Goal: Transaction & Acquisition: Purchase product/service

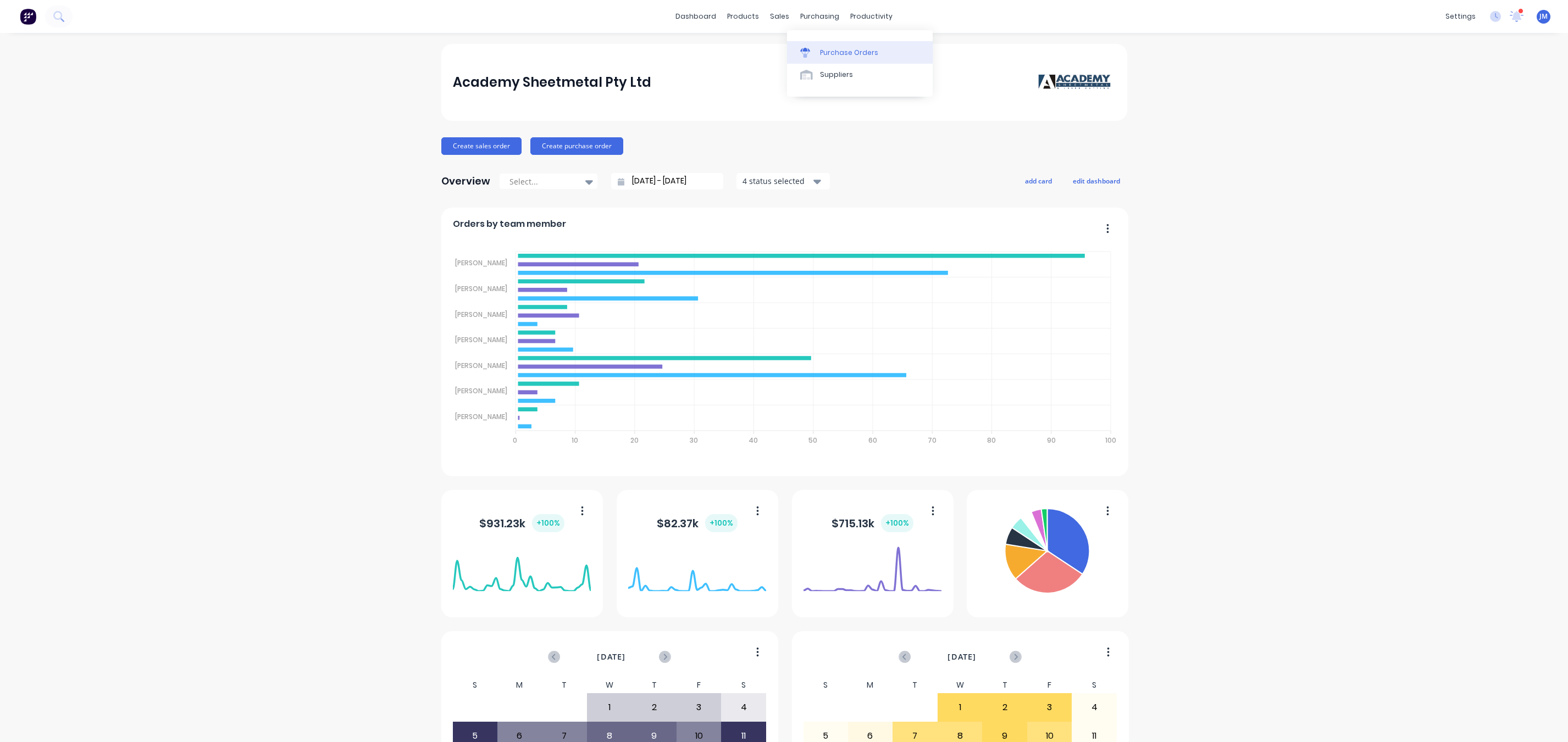
click at [849, 48] on div "Purchase Orders" at bounding box center [849, 53] width 59 height 10
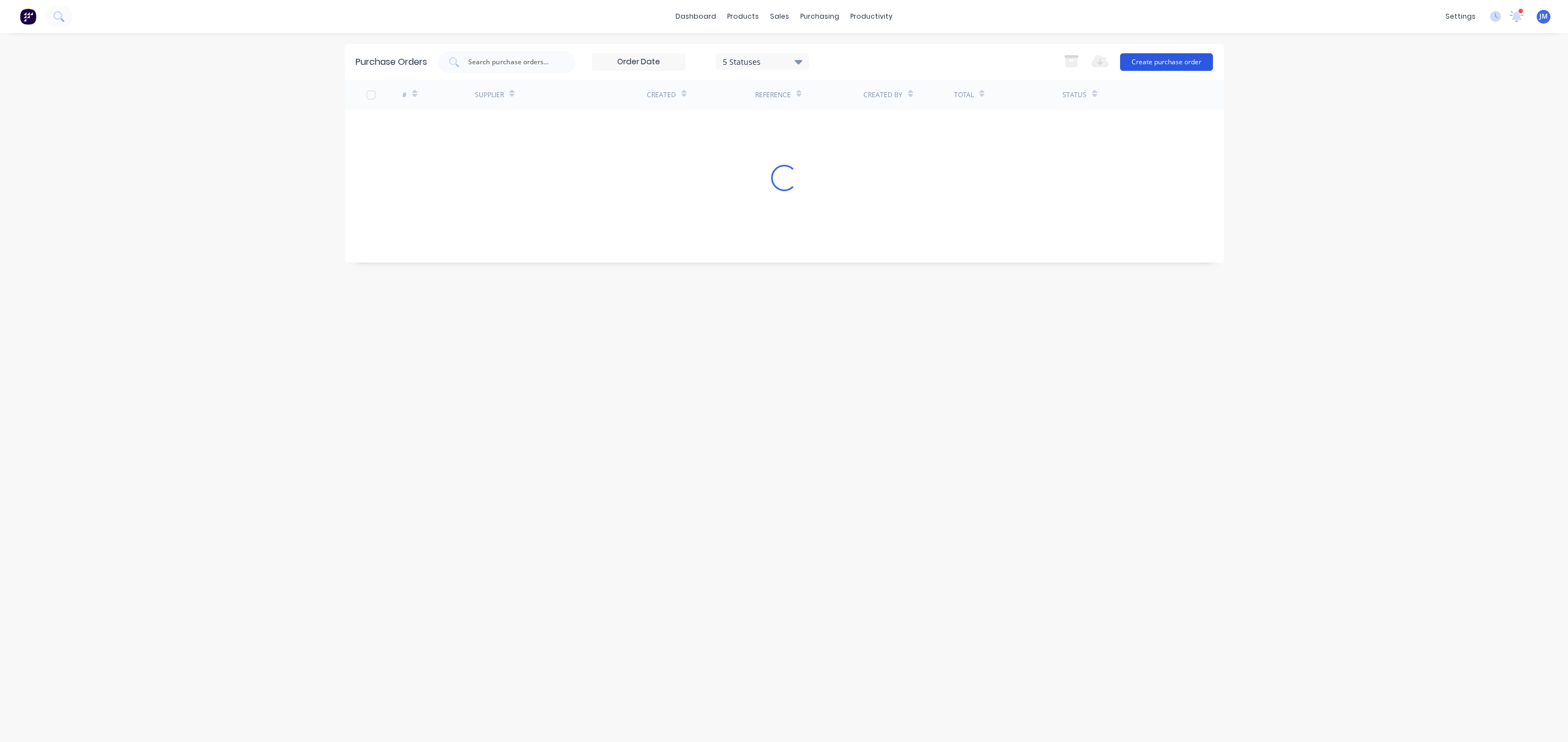
click at [1169, 57] on button "Create purchase order" at bounding box center [1166, 62] width 93 height 18
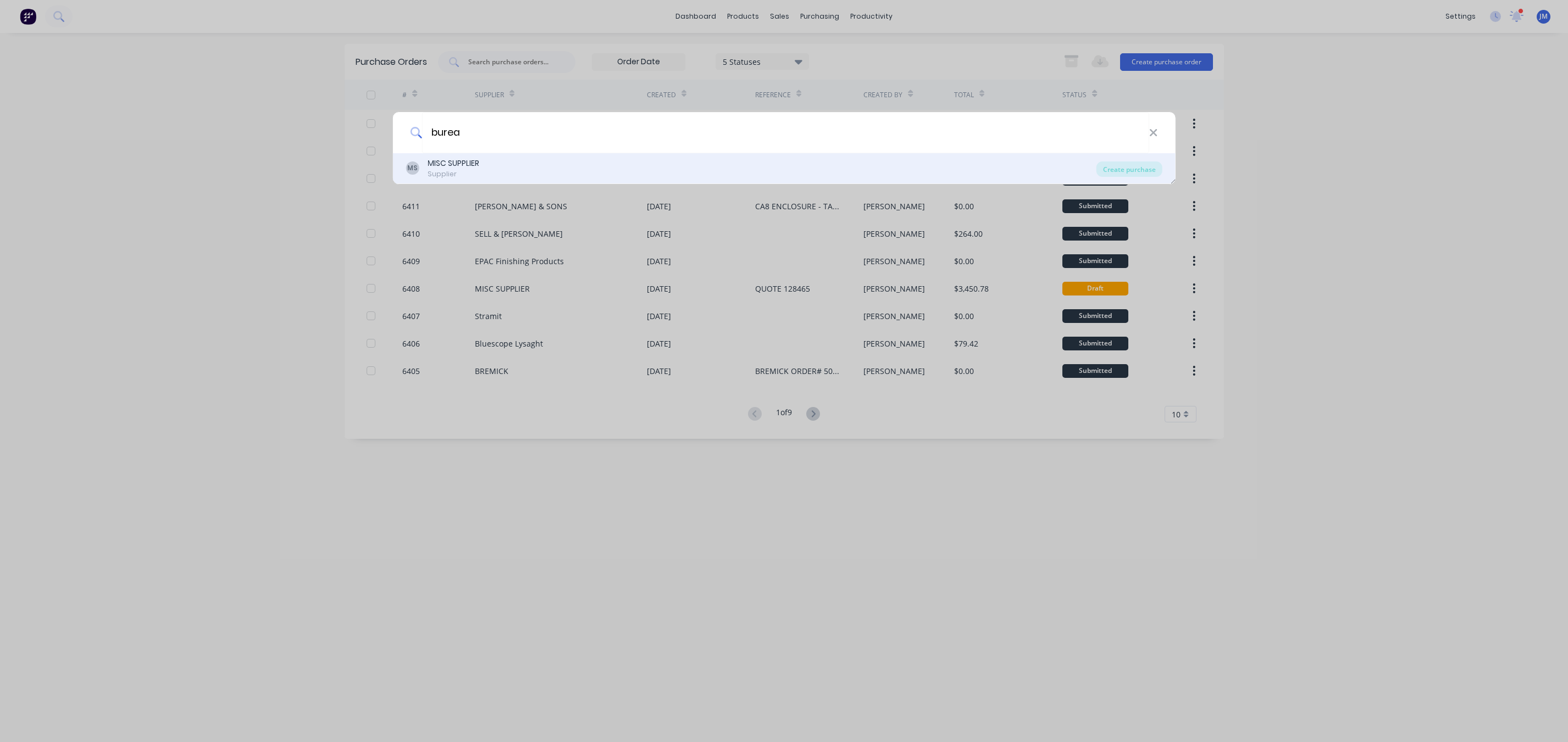
type input "burea"
click at [443, 165] on div "MISC SUPPLIER" at bounding box center [453, 163] width 52 height 12
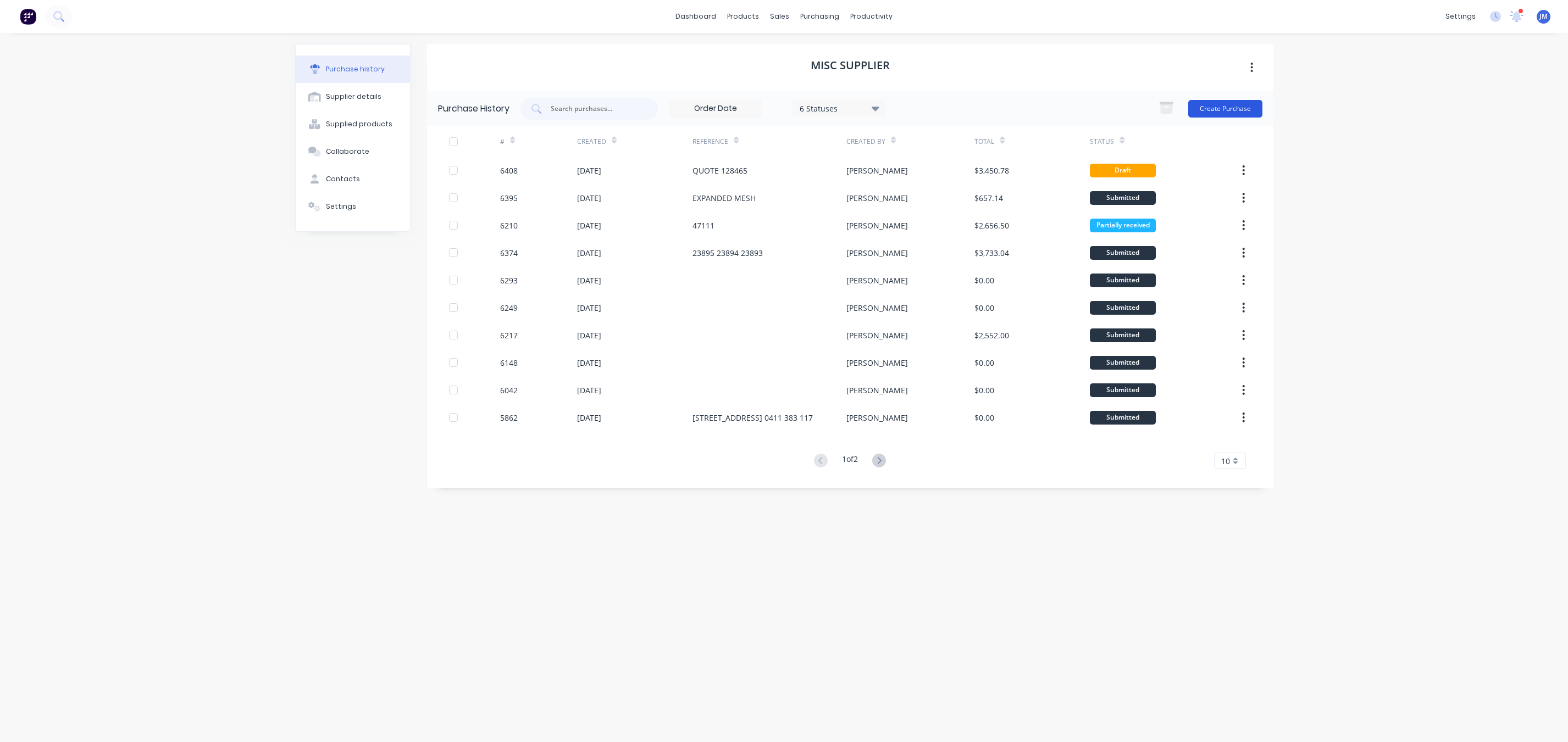
click at [1207, 104] on button "Create Purchase" at bounding box center [1225, 109] width 74 height 18
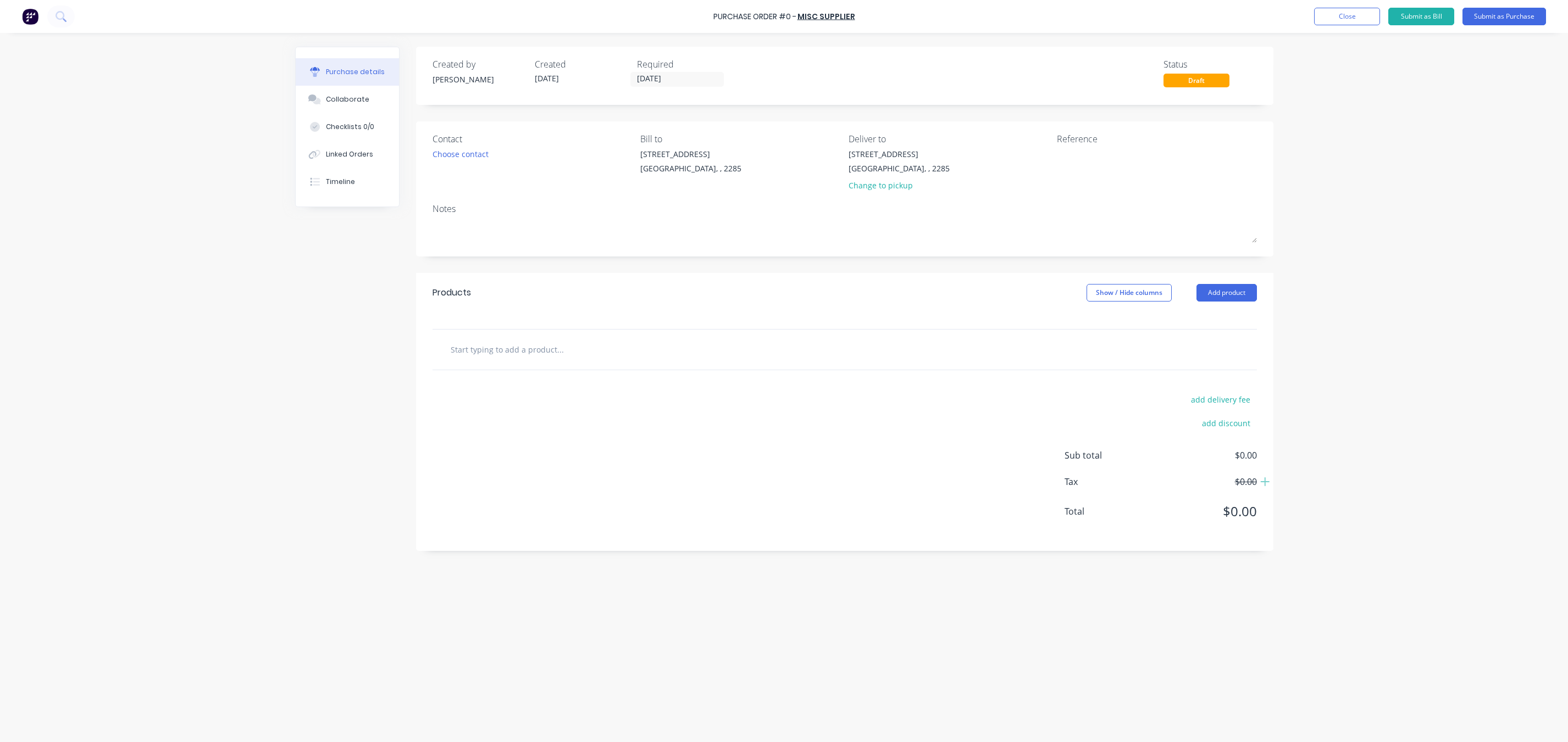
click at [475, 144] on div "Contact" at bounding box center [532, 139] width 200 height 13
click at [467, 151] on div "Choose contact" at bounding box center [460, 154] width 56 height 12
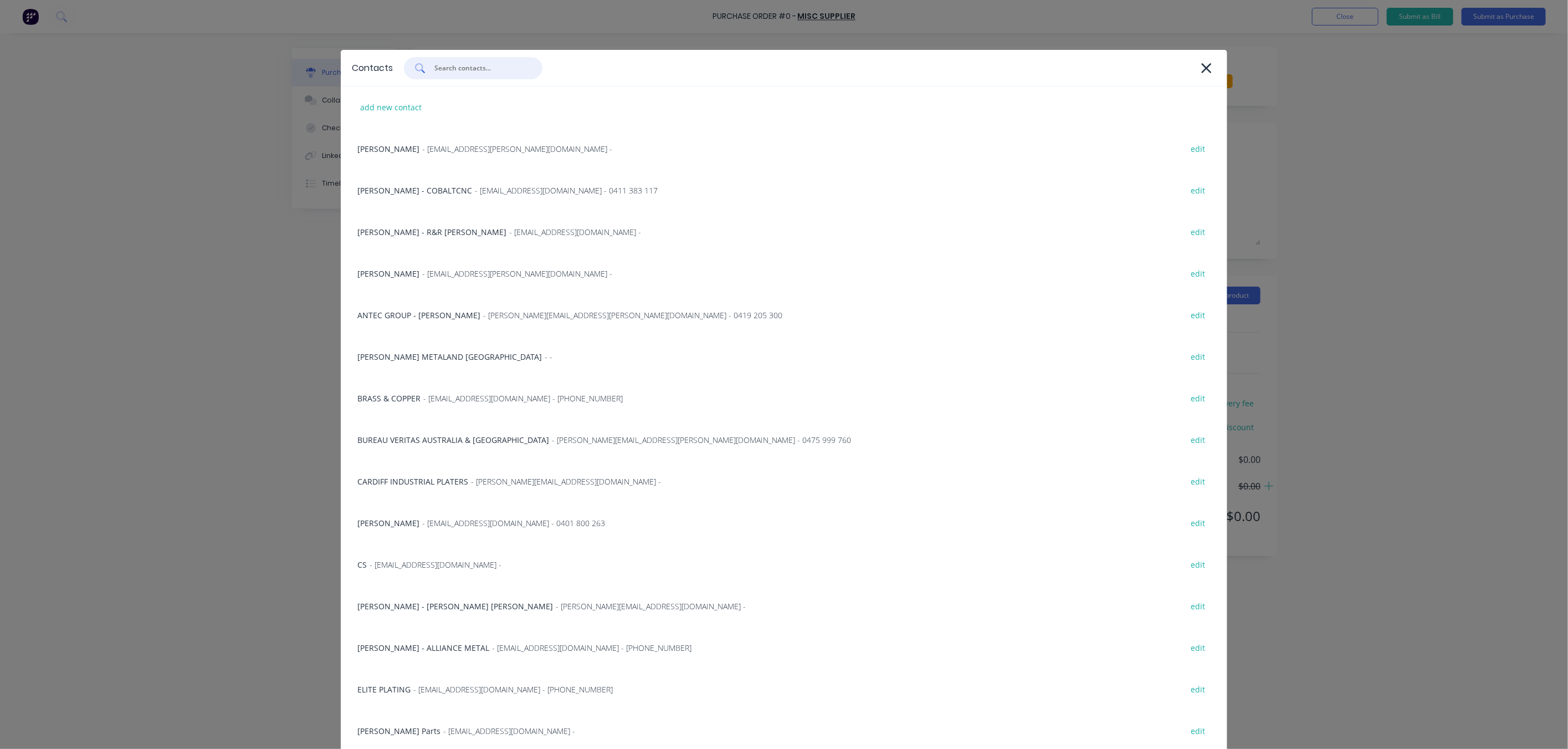
click at [483, 67] on input "text" at bounding box center [479, 68] width 92 height 11
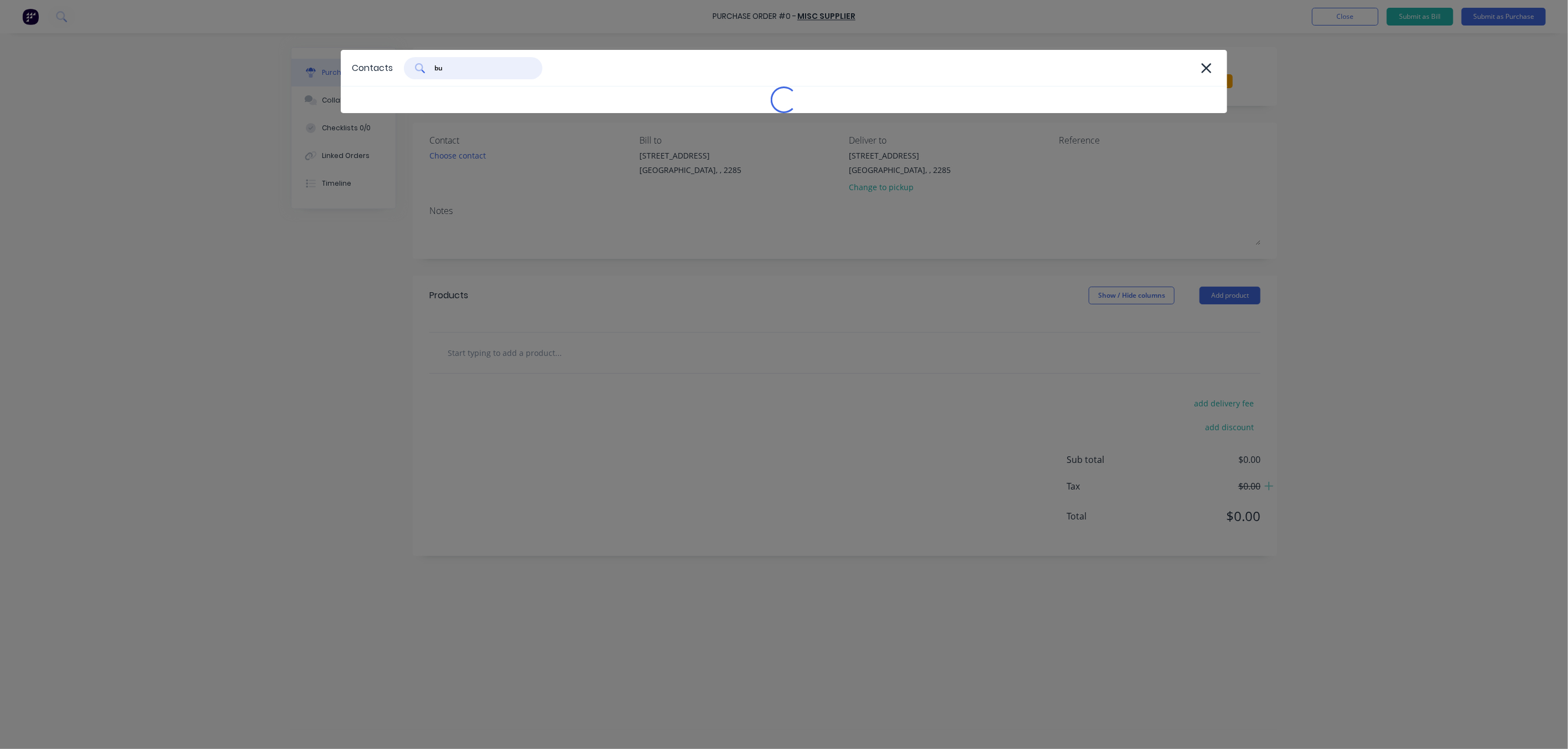
type input "bur"
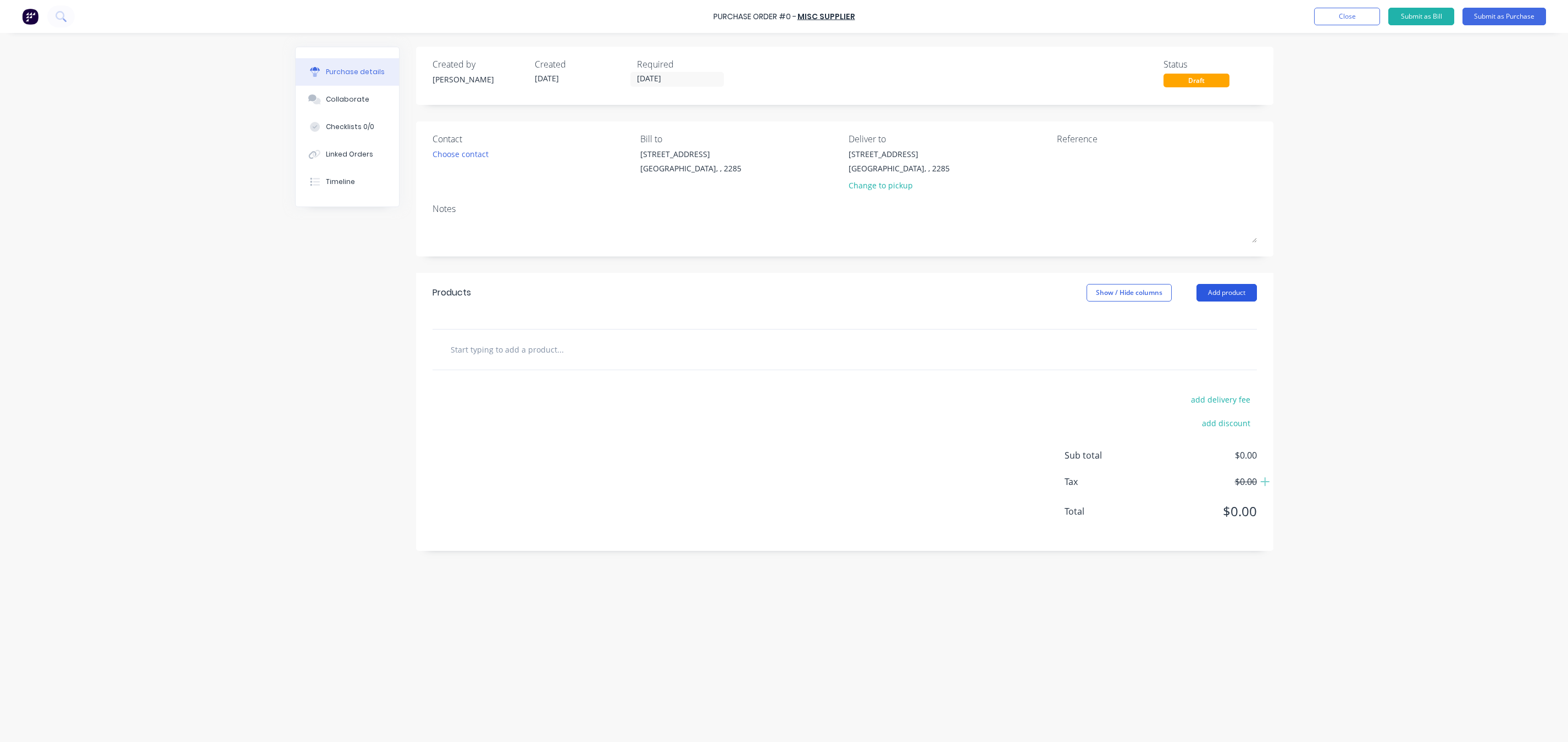
click at [1227, 297] on button "Add product" at bounding box center [1227, 293] width 60 height 18
click at [1193, 325] on div "Product catalogue" at bounding box center [1204, 320] width 85 height 16
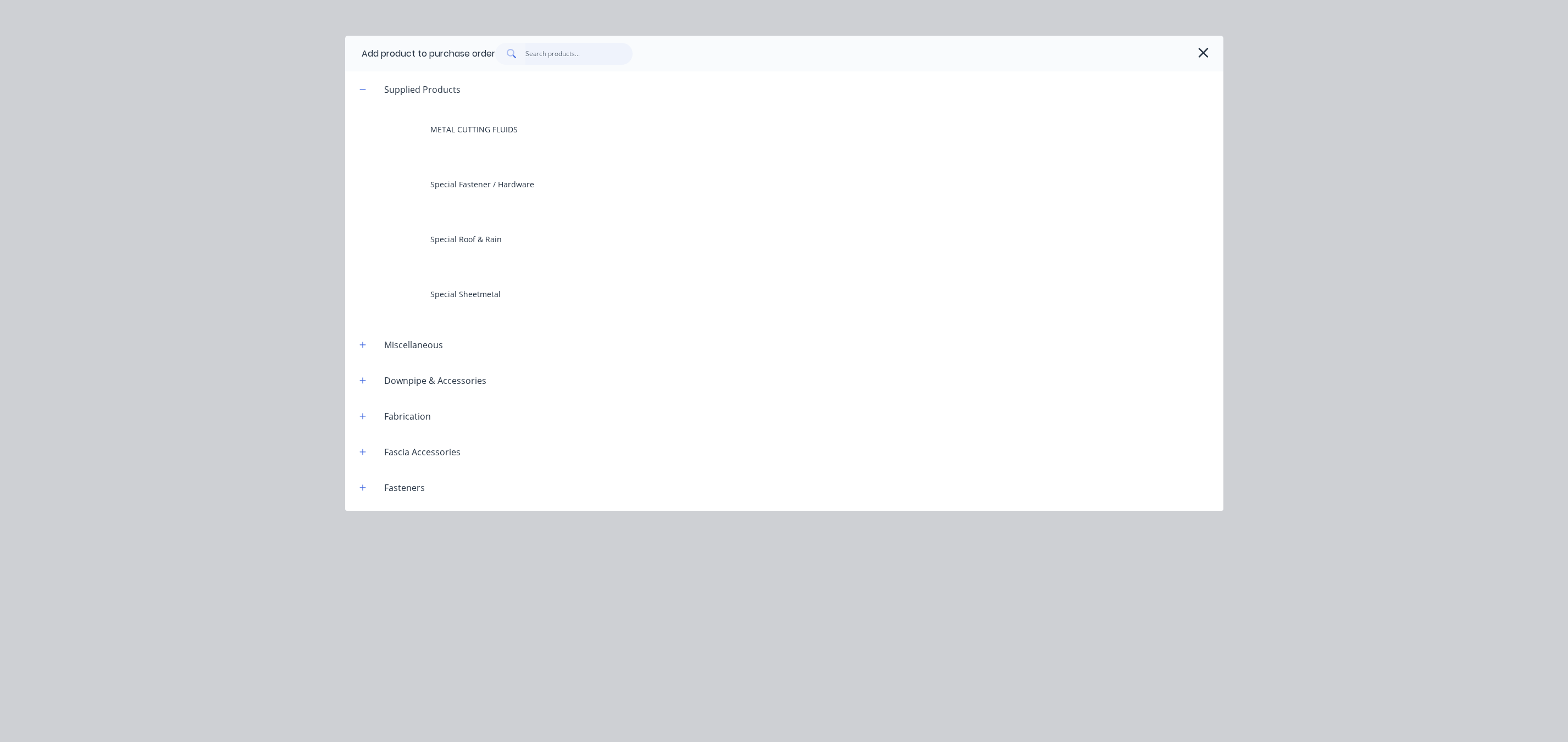
click at [530, 54] on input "text" at bounding box center [579, 54] width 107 height 22
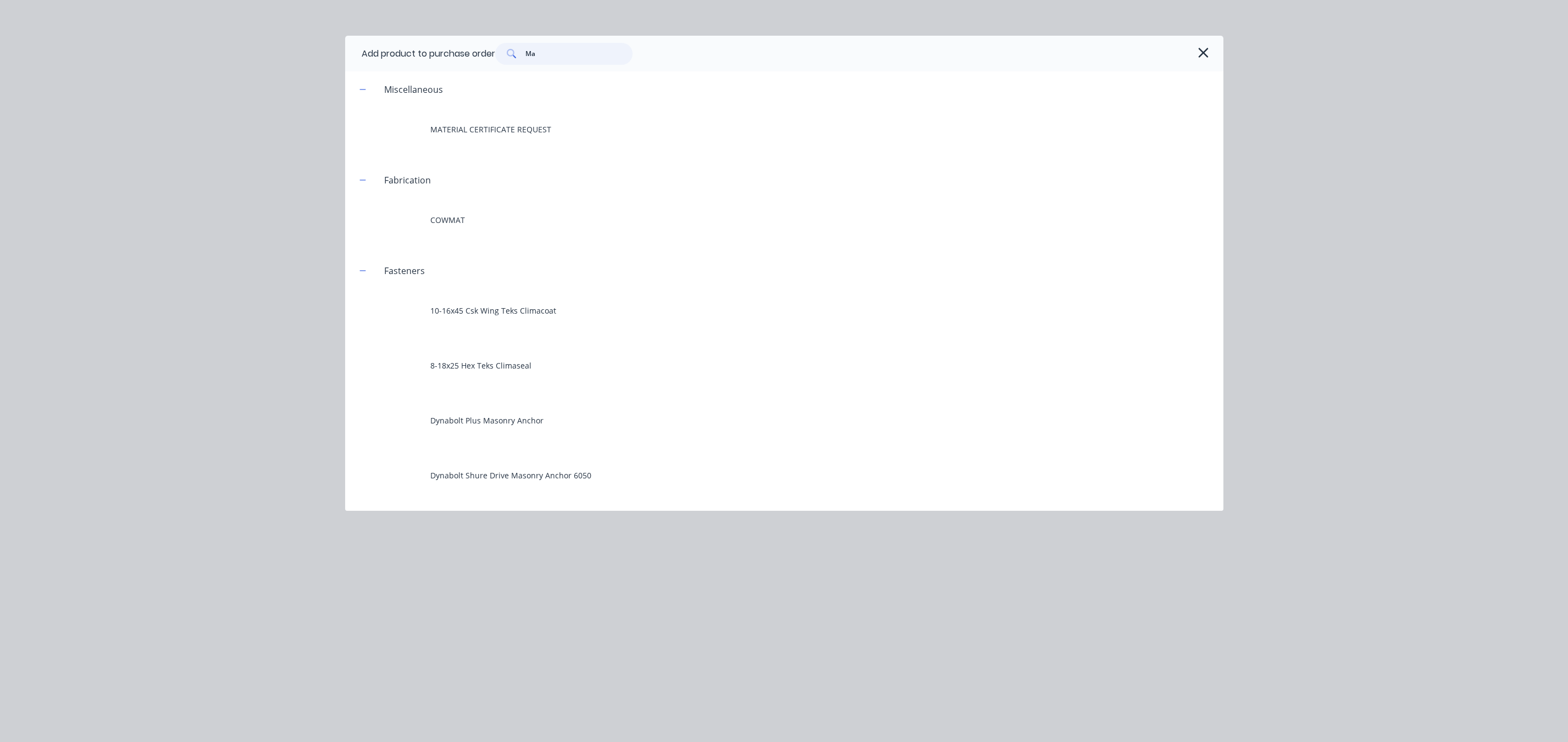
type input "M"
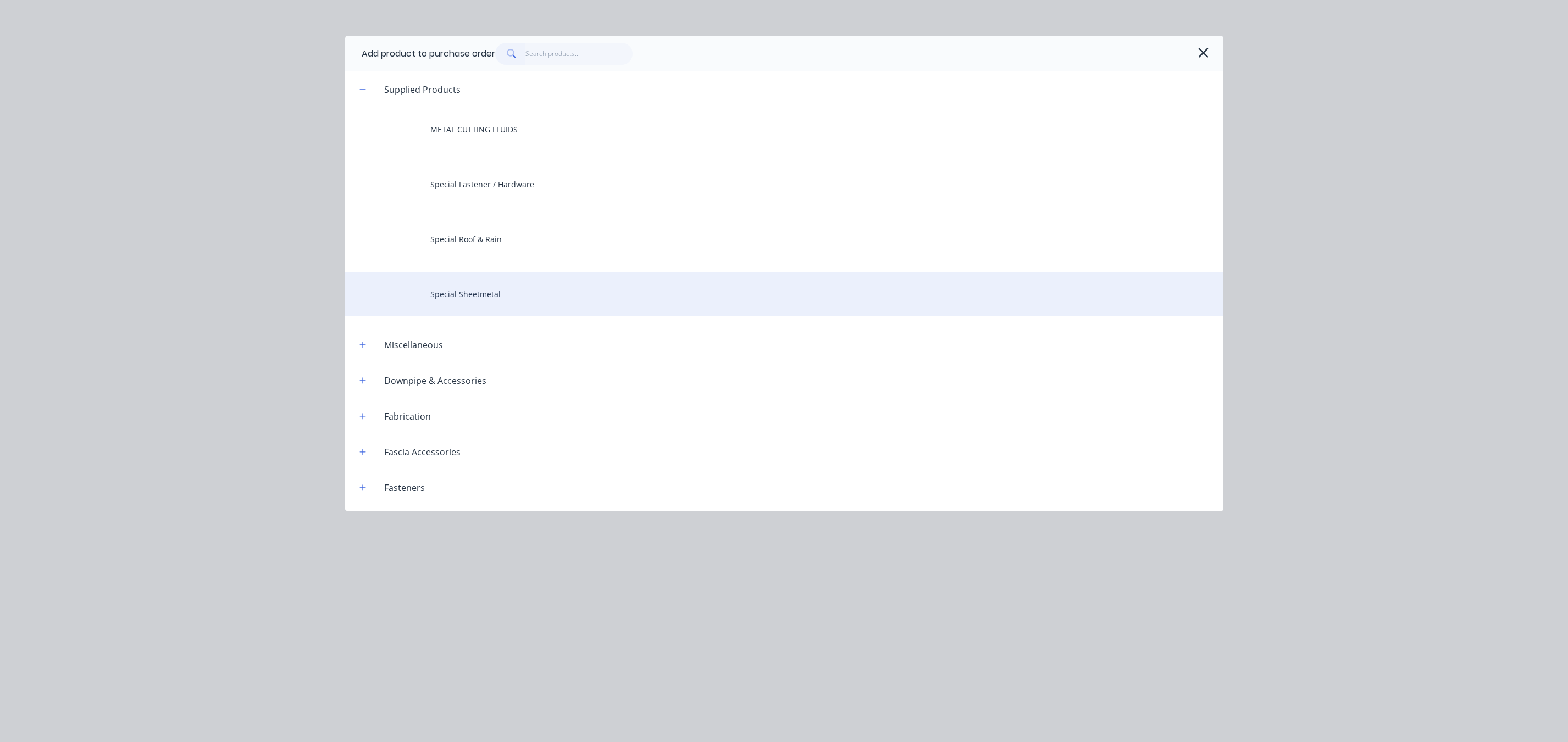
click at [508, 313] on div "Special Sheetmetal" at bounding box center [783, 294] width 878 height 44
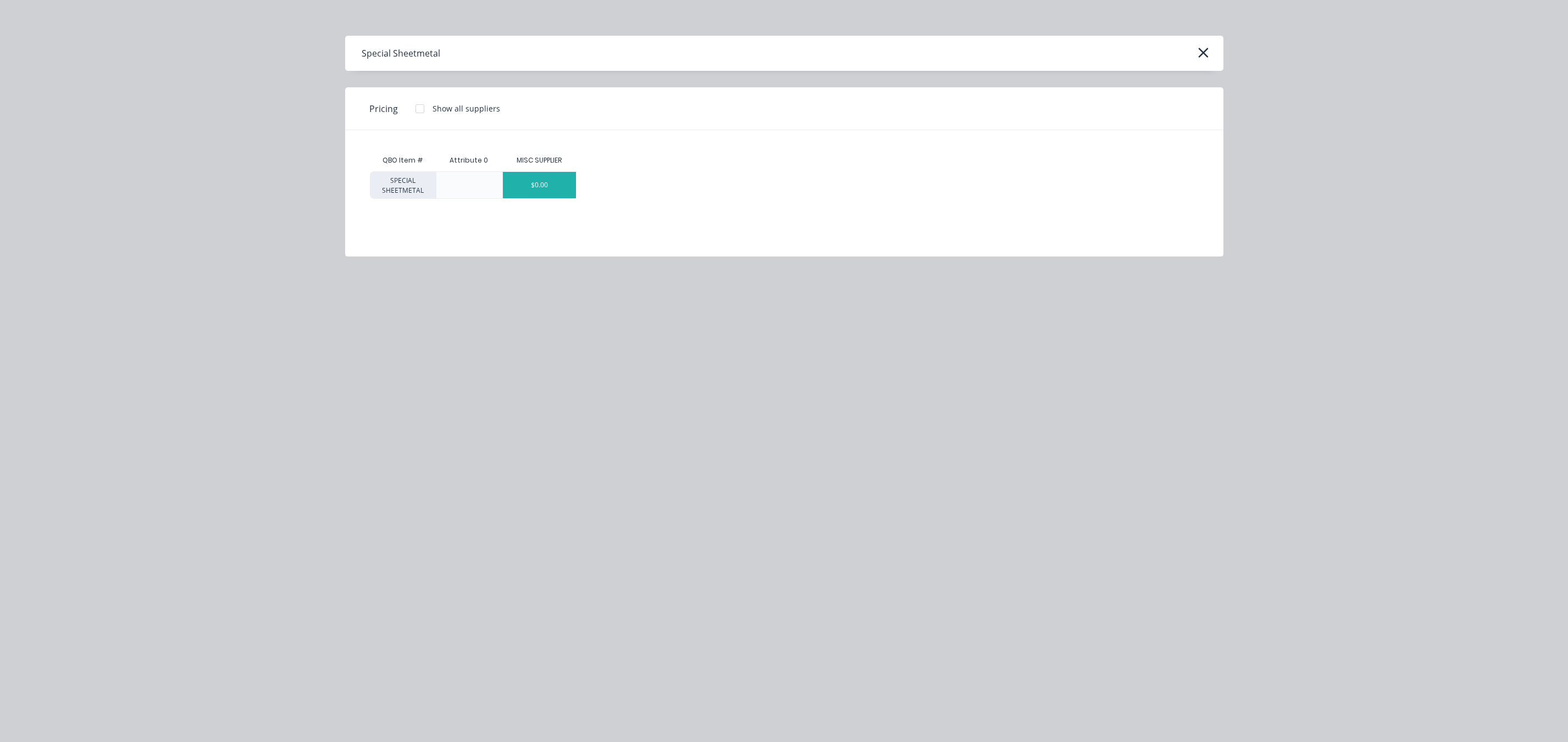
click at [534, 197] on div "$0.00" at bounding box center [539, 186] width 73 height 27
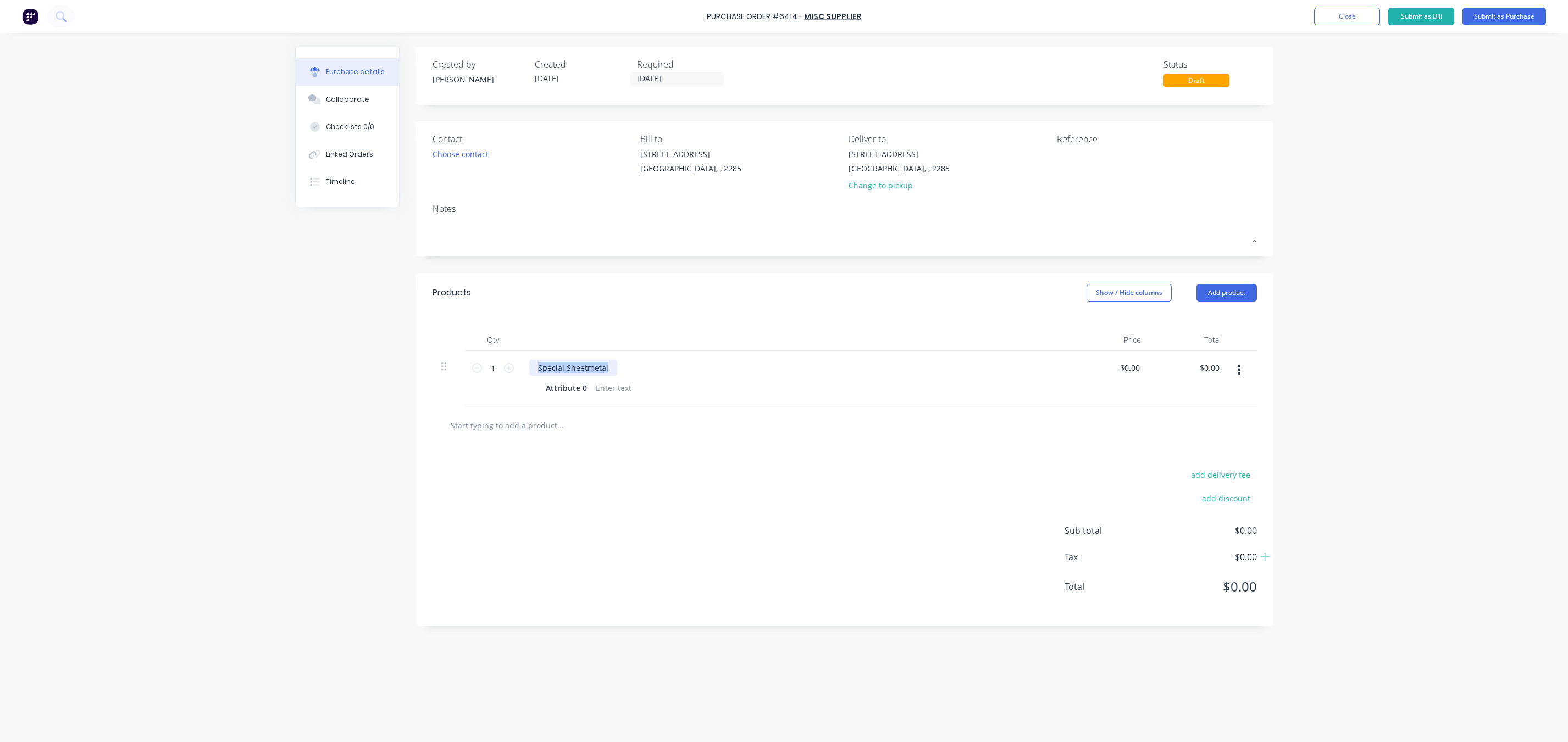
drag, startPoint x: 609, startPoint y: 365, endPoint x: 376, endPoint y: 366, distance: 233.0
click at [376, 366] on div "Created by [PERSON_NAME] Created [DATE] Required [DATE] Status Draft Contact Ch…" at bounding box center [784, 385] width 978 height 676
click at [496, 368] on input "1" at bounding box center [493, 368] width 22 height 17
type input "4"
click at [469, 149] on div "Choose contact" at bounding box center [460, 154] width 56 height 12
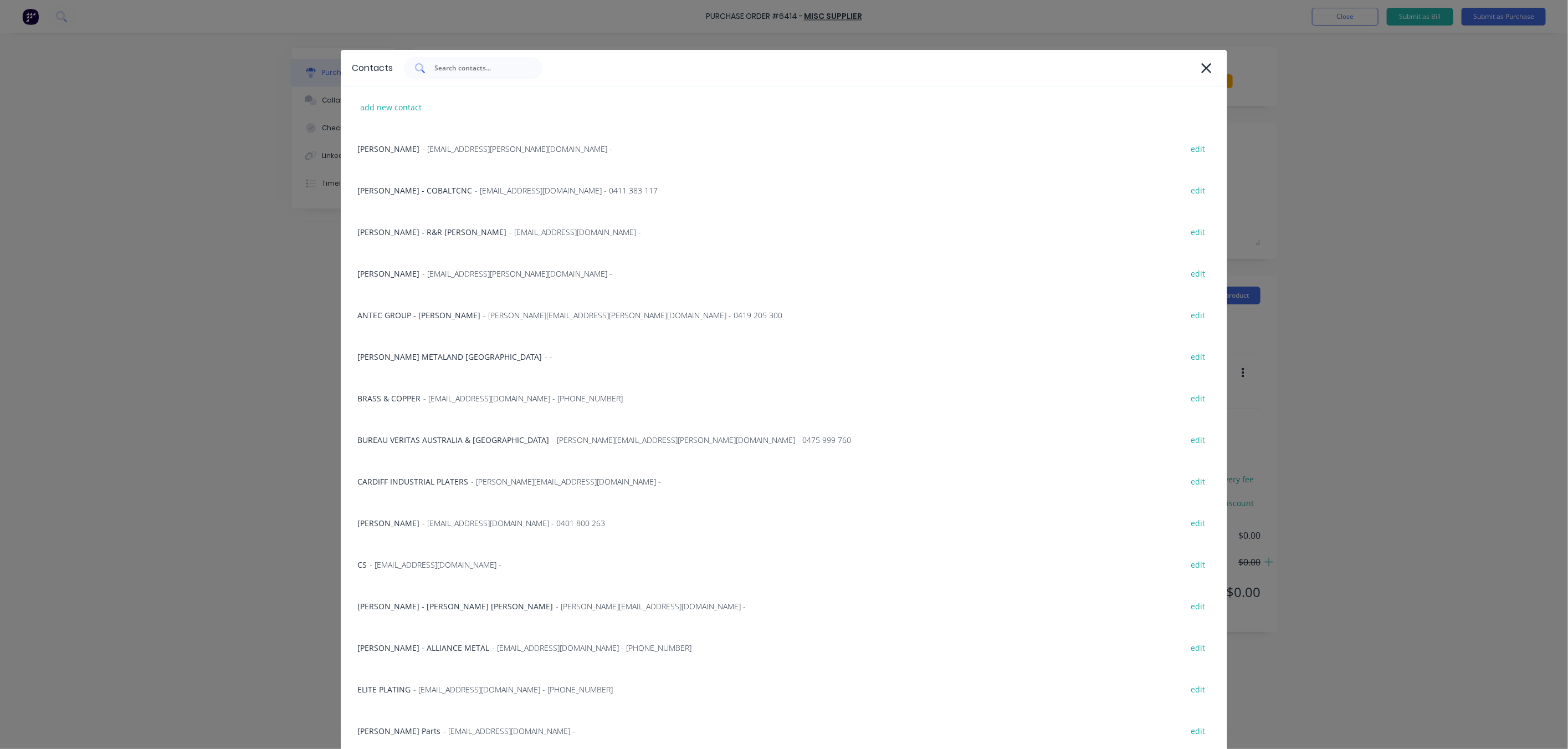
click at [491, 70] on input "text" at bounding box center [479, 68] width 92 height 11
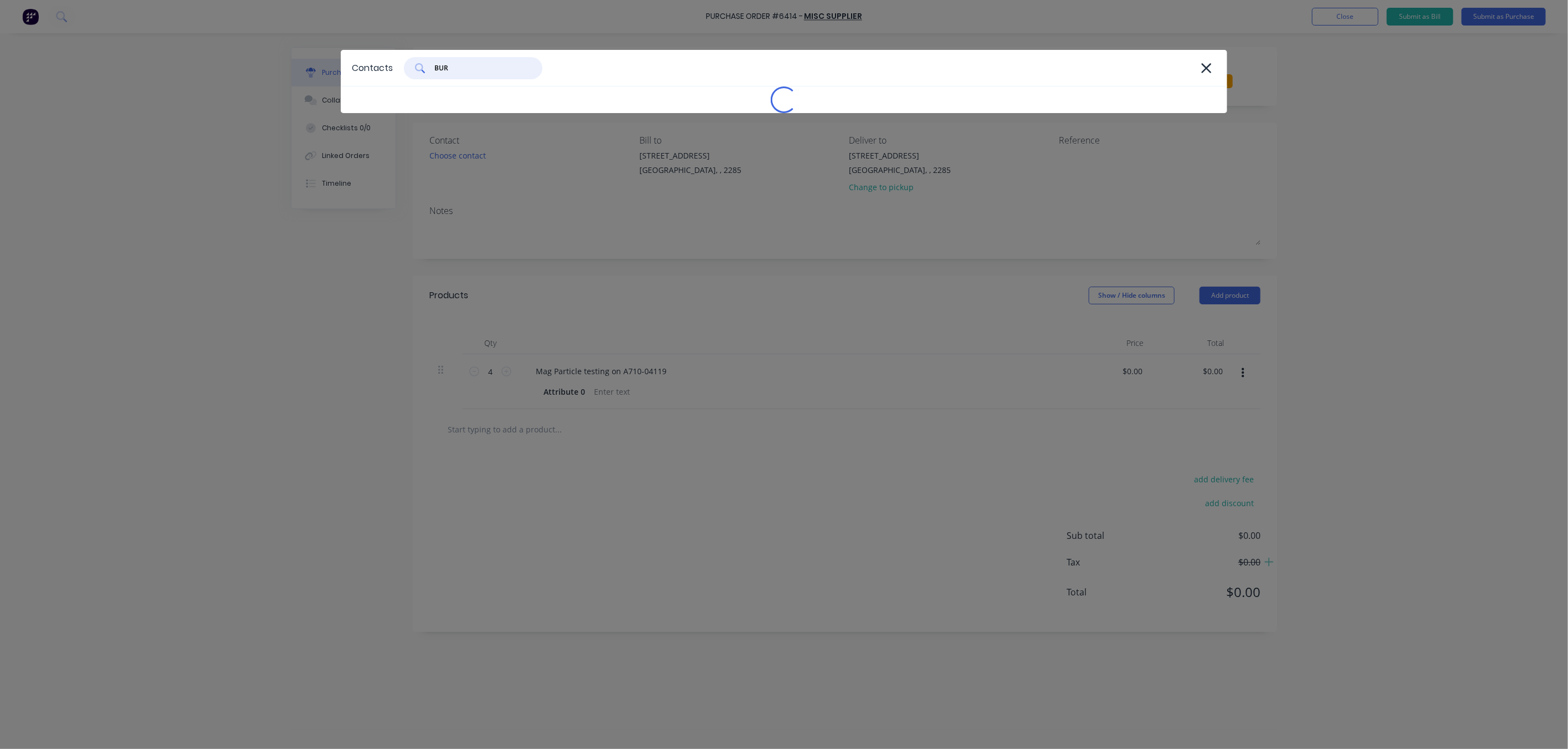
type input "BURE"
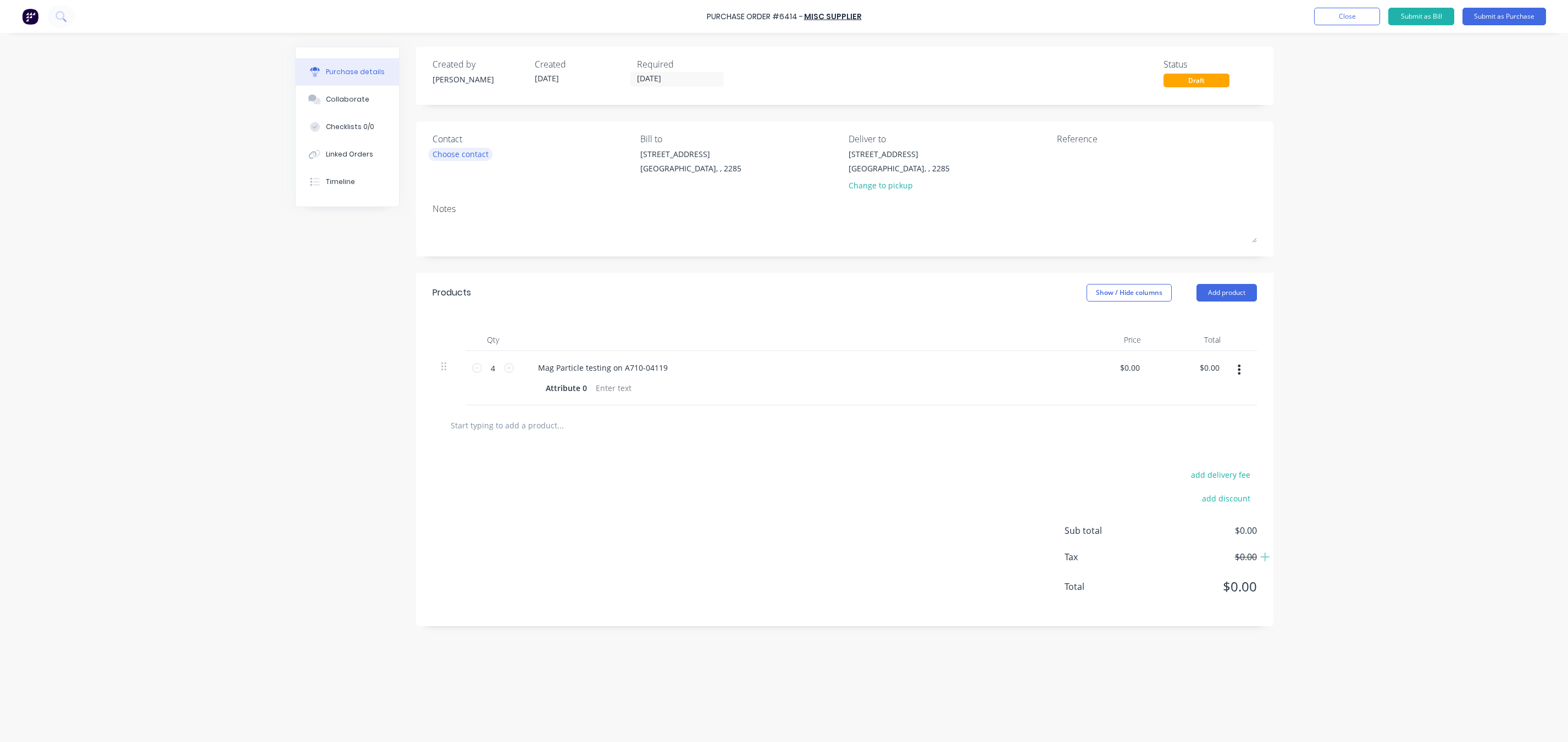
click at [479, 156] on div "Choose contact" at bounding box center [460, 154] width 56 height 12
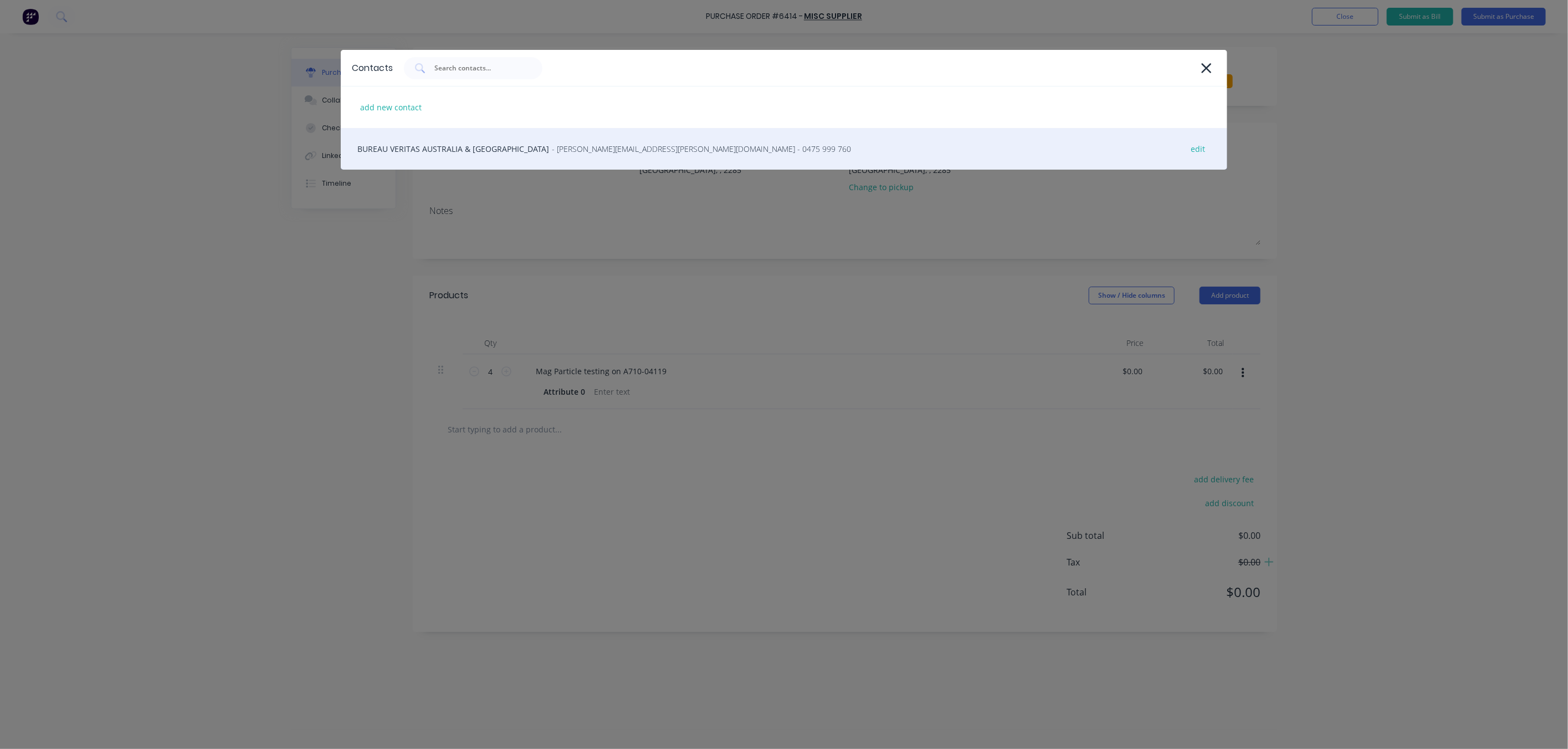
click at [433, 137] on div "BUREAU VERITAS AUSTRALIA & [GEOGRAPHIC_DATA] - [PERSON_NAME][EMAIL_ADDRESS][PER…" at bounding box center [784, 149] width 887 height 41
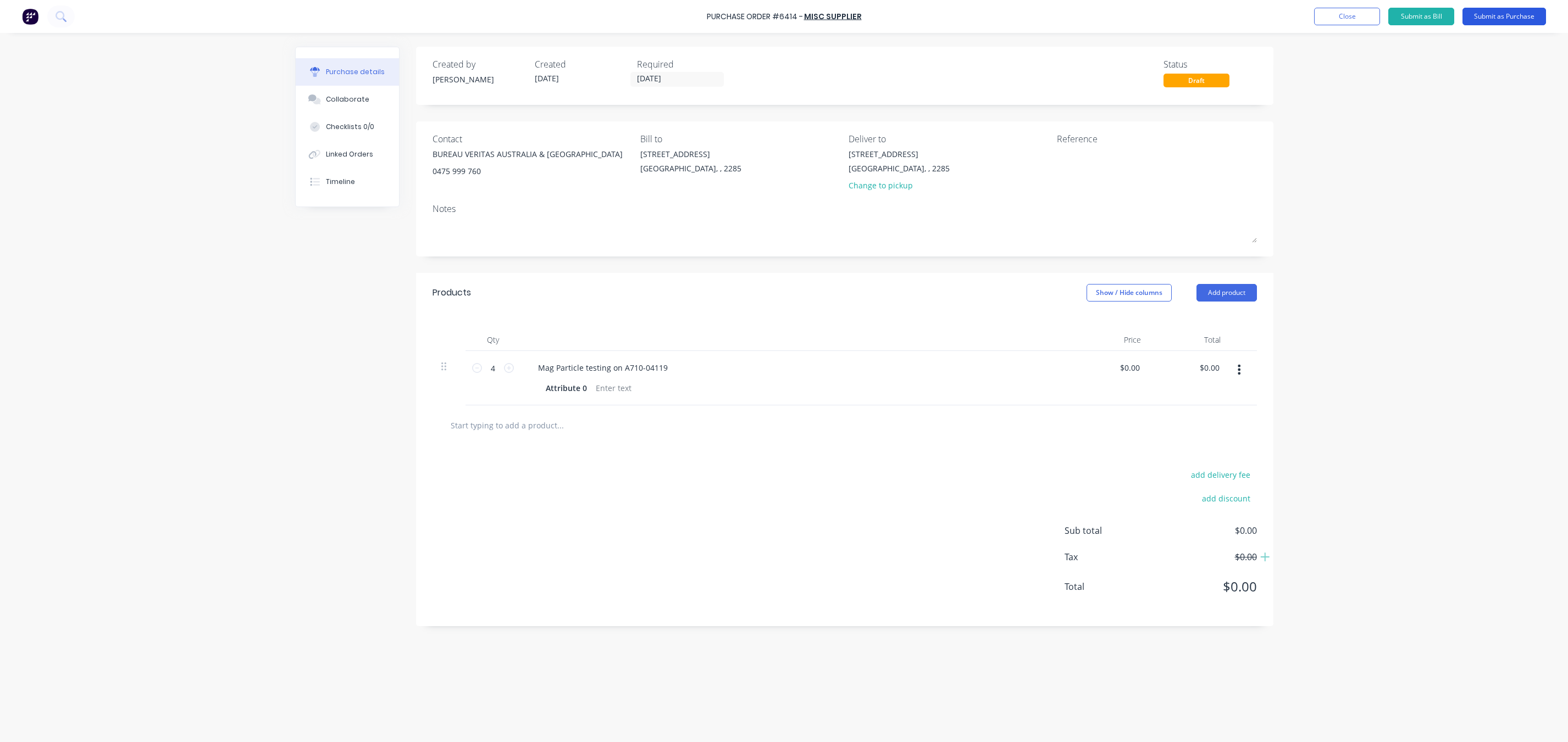
click at [1514, 12] on button "Submit as Purchase" at bounding box center [1504, 16] width 84 height 18
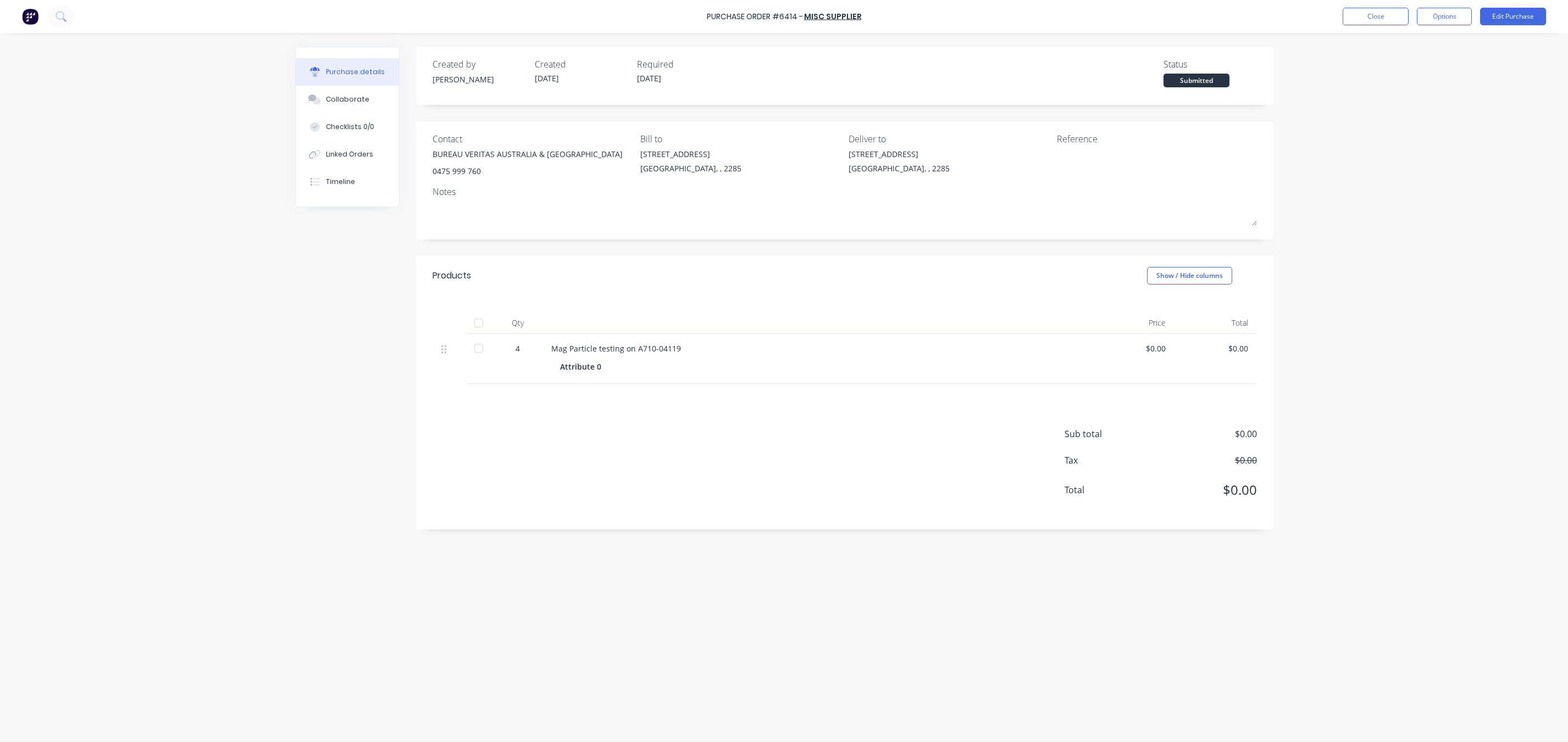
click at [1408, 5] on div "Purchase Order #6414 - MISC SUPPLIER Close Options Edit Purchase" at bounding box center [784, 16] width 1568 height 33
click at [1437, 15] on button "Options" at bounding box center [1444, 16] width 55 height 18
click at [1413, 45] on div "Print / Email" at bounding box center [1419, 44] width 85 height 16
click at [1398, 84] on div "Without pricing" at bounding box center [1419, 89] width 85 height 16
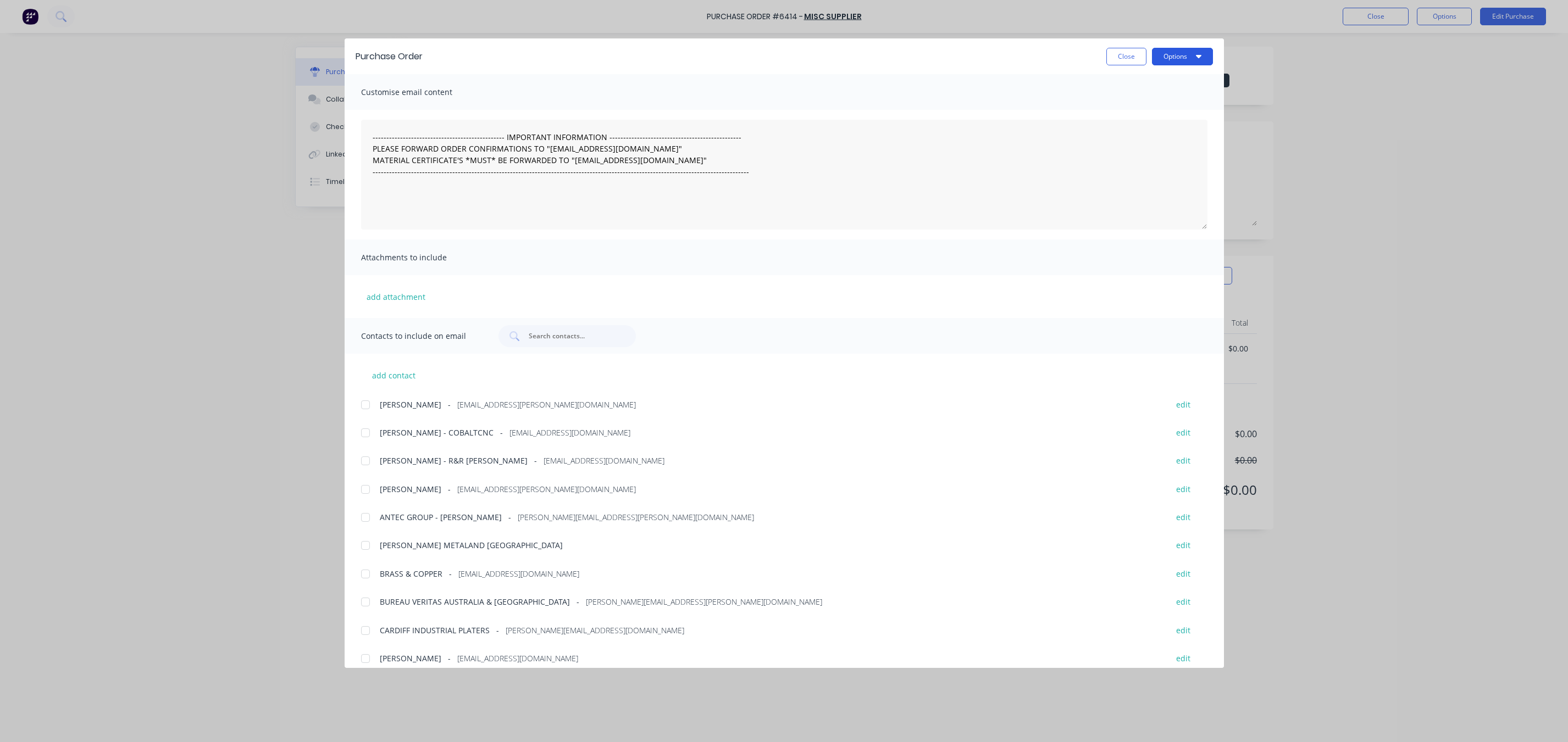
click at [1174, 54] on button "Options" at bounding box center [1181, 56] width 61 height 18
click at [1169, 91] on div "Preview" at bounding box center [1160, 84] width 85 height 16
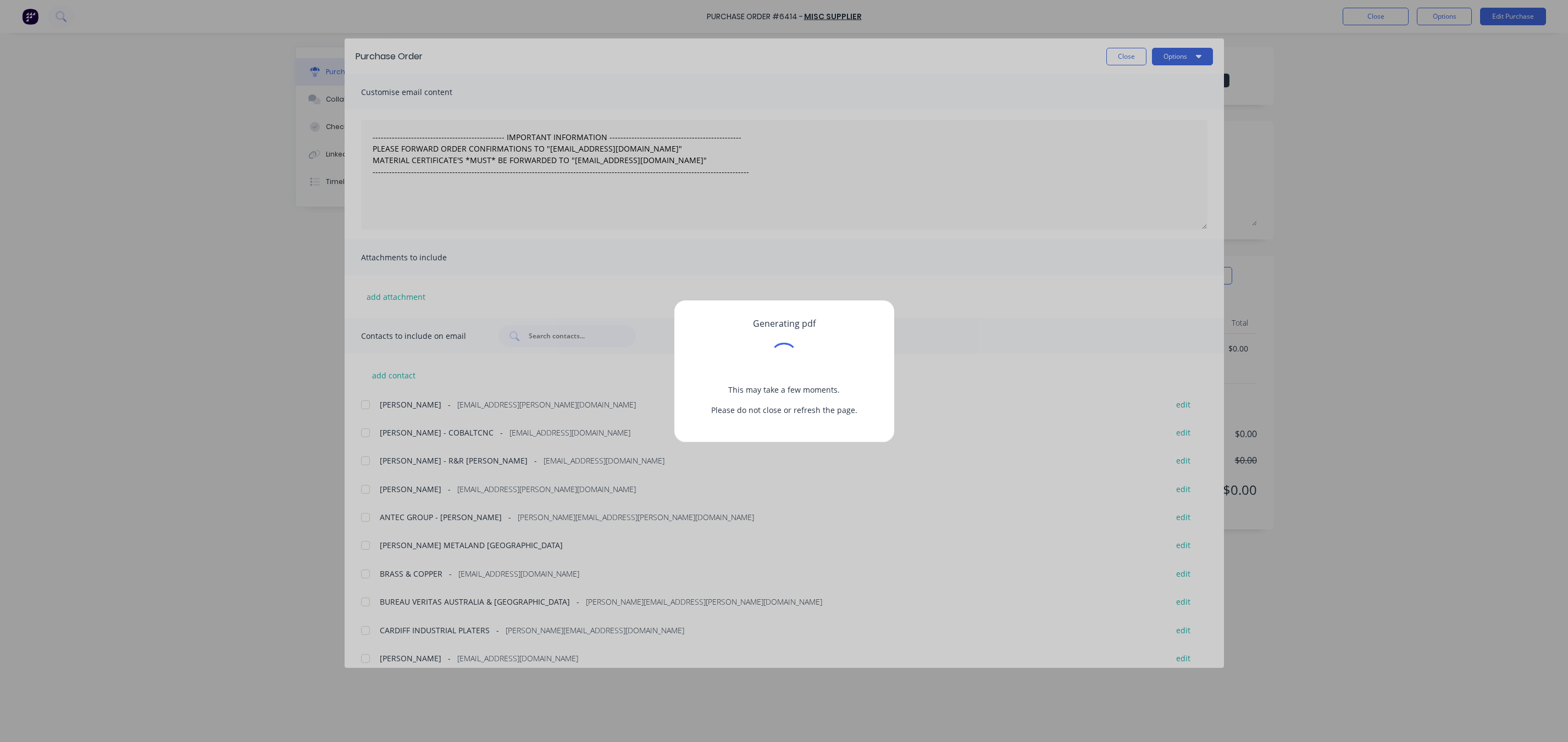
drag, startPoint x: 1189, startPoint y: 51, endPoint x: 1196, endPoint y: 47, distance: 8.1
click at [1190, 51] on div "Generating pdf This may take a few moments. Please do not close or refresh the …" at bounding box center [784, 371] width 1568 height 742
click at [1196, 54] on div "Generating pdf This may take a few moments. Please do not close or refresh the …" at bounding box center [784, 371] width 1568 height 742
